Goal: Task Accomplishment & Management: Complete application form

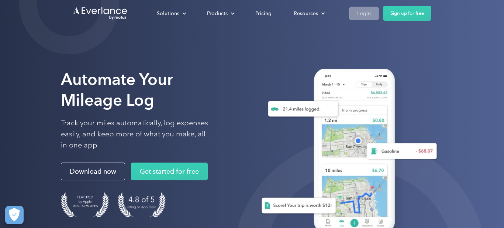
click at [365, 13] on div "Login" at bounding box center [364, 13] width 14 height 9
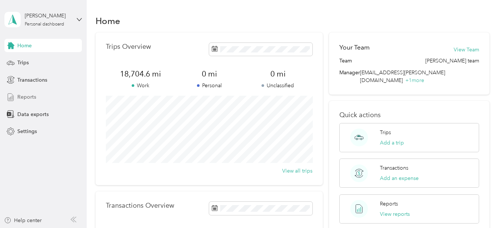
click at [25, 97] on span "Reports" at bounding box center [26, 97] width 19 height 8
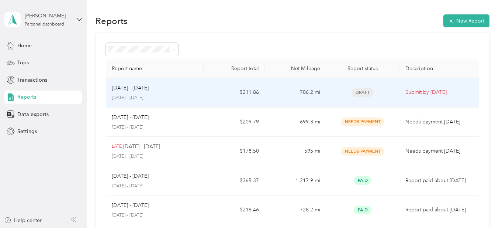
click at [134, 95] on p "[DATE] - [DATE]" at bounding box center [155, 97] width 86 height 7
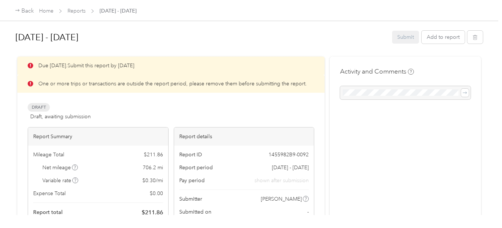
click at [408, 37] on div "Submit Add to report" at bounding box center [437, 37] width 91 height 13
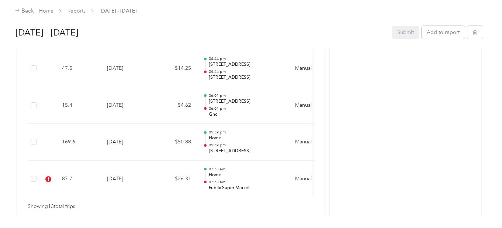
scroll to position [613, 0]
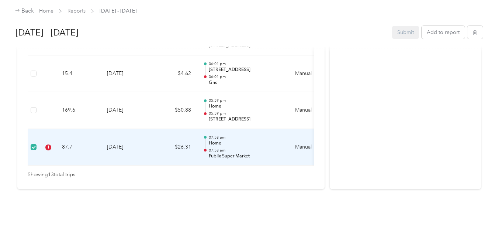
click at [86, 147] on td "87.7" at bounding box center [78, 147] width 45 height 37
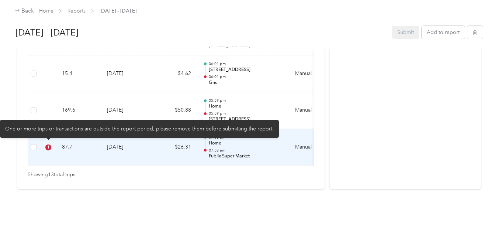
click at [49, 144] on icon at bounding box center [48, 147] width 6 height 6
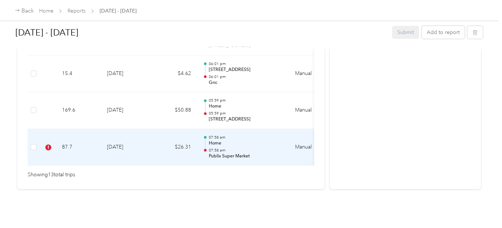
click at [90, 154] on td "87.7" at bounding box center [78, 147] width 45 height 37
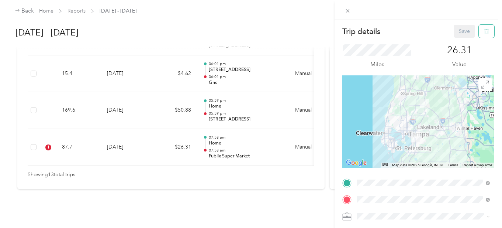
click at [484, 30] on icon "button" at bounding box center [486, 31] width 5 height 5
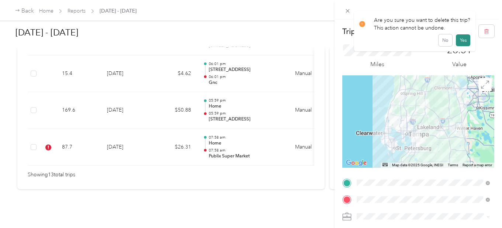
click at [462, 39] on button "Yes" at bounding box center [463, 40] width 14 height 12
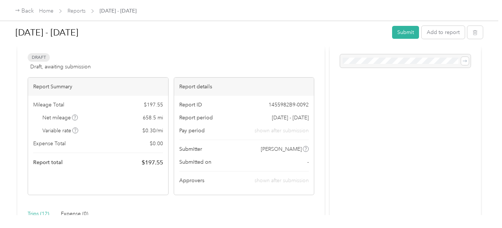
scroll to position [38, 0]
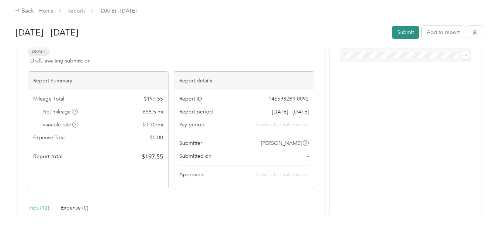
click at [408, 31] on button "Submit" at bounding box center [405, 32] width 27 height 13
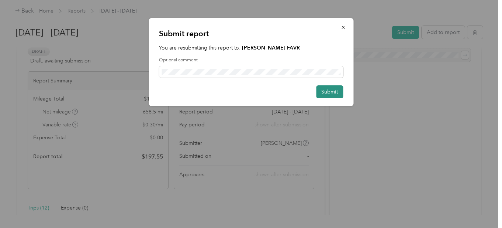
click at [328, 90] on button "Submit" at bounding box center [329, 91] width 27 height 13
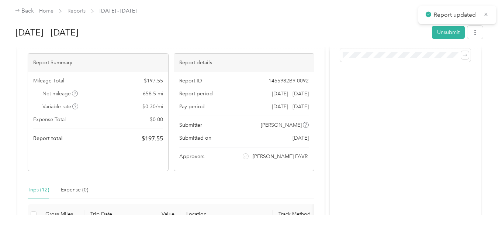
scroll to position [48, 0]
